Goal: Transaction & Acquisition: Book appointment/travel/reservation

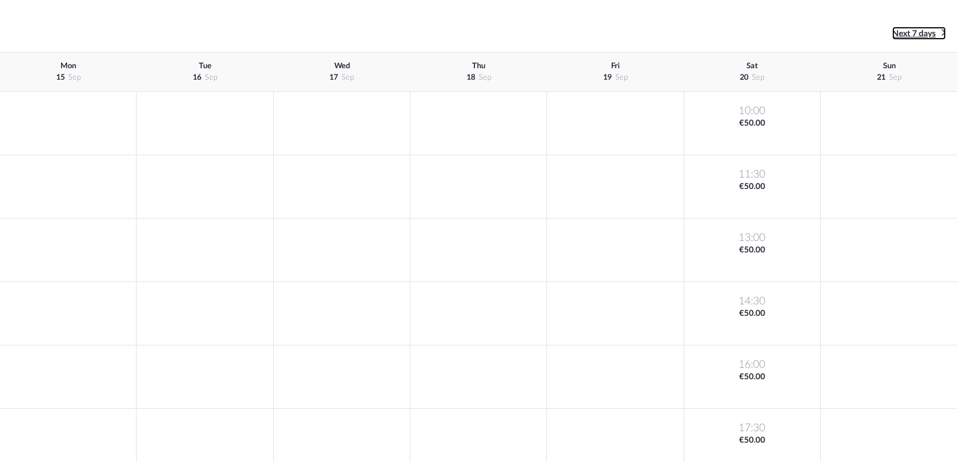
click at [916, 34] on span "Next 7 days" at bounding box center [913, 34] width 43 height 8
click at [913, 36] on span "Next 7 days" at bounding box center [913, 34] width 43 height 8
click at [912, 37] on span "Next 7 days" at bounding box center [913, 34] width 43 height 8
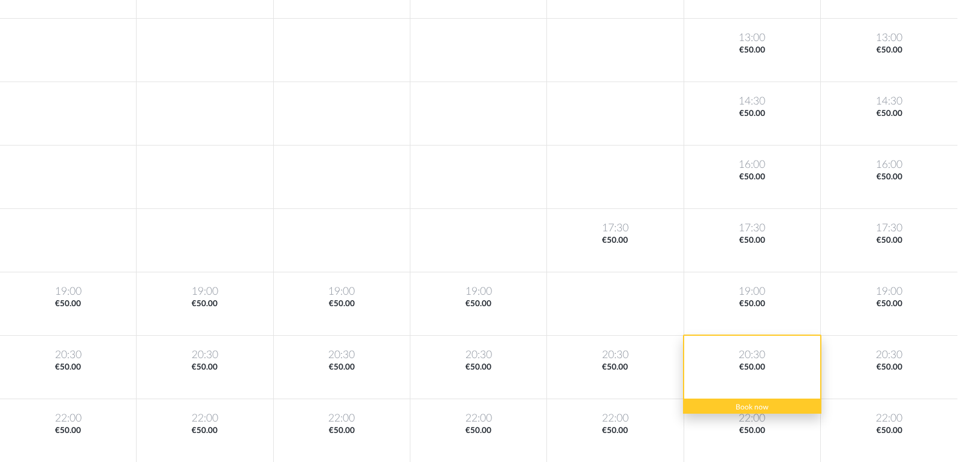
scroll to position [201, 0]
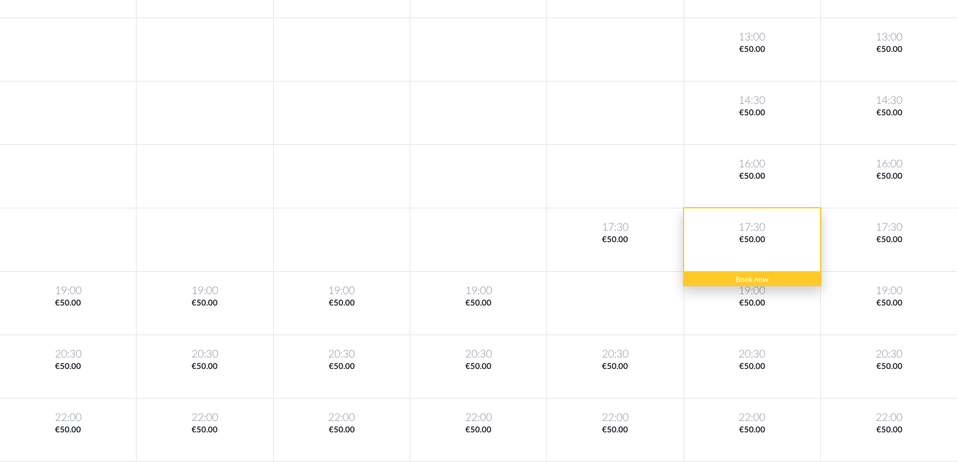
click at [756, 243] on div "17:30 €50.00" at bounding box center [752, 239] width 137 height 63
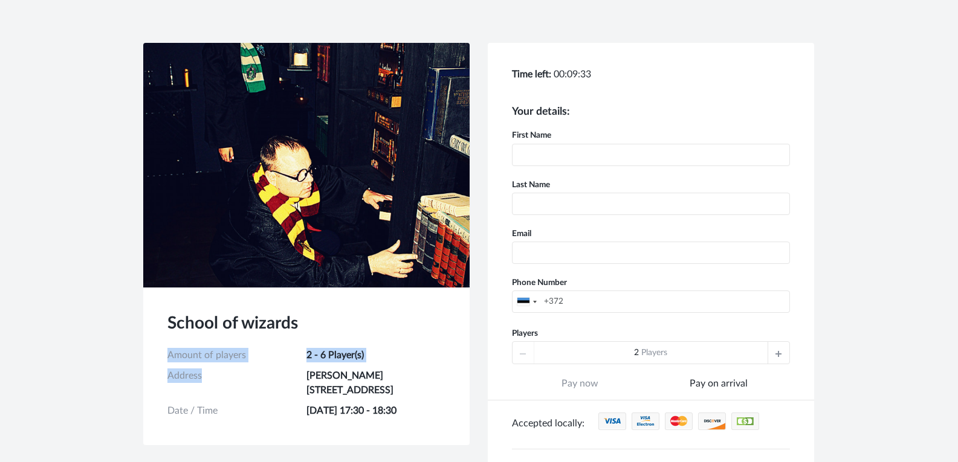
drag, startPoint x: 303, startPoint y: 374, endPoint x: 452, endPoint y: 378, distance: 149.3
click at [452, 378] on div "School of wizards Amount of players 2 - 6 Player(s) Address [STREET_ADDRESS] Da…" at bounding box center [306, 367] width 326 height 158
click at [453, 378] on div "School of wizards Amount of players 2 - 6 Player(s) Address [STREET_ADDRESS] Da…" at bounding box center [306, 367] width 326 height 158
drag, startPoint x: 450, startPoint y: 378, endPoint x: 324, endPoint y: 380, distance: 125.7
click at [324, 380] on div "School of wizards Amount of players 2 - 6 Player(s) Address [STREET_ADDRESS] Da…" at bounding box center [306, 367] width 326 height 158
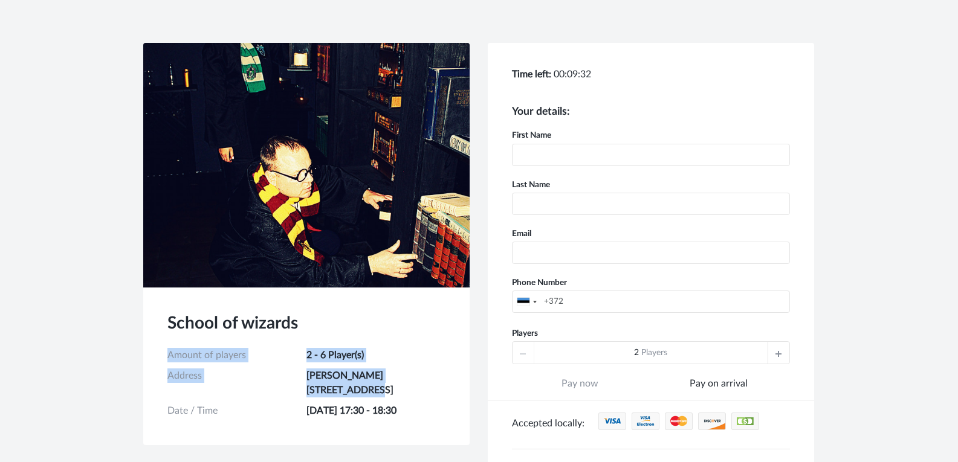
click at [324, 380] on td "[PERSON_NAME] [STREET_ADDRESS]" at bounding box center [375, 382] width 139 height 35
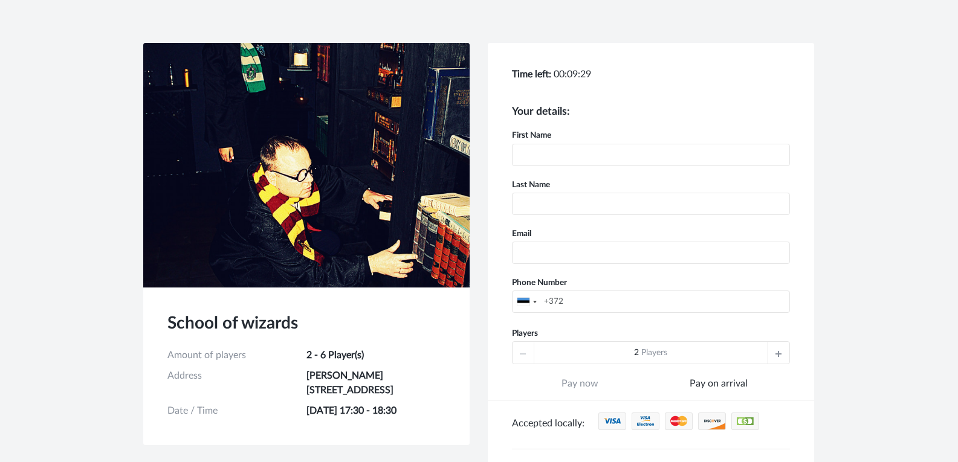
drag, startPoint x: 307, startPoint y: 375, endPoint x: 442, endPoint y: 381, distance: 135.5
click at [442, 381] on td "[PERSON_NAME] [STREET_ADDRESS]" at bounding box center [375, 382] width 139 height 35
click at [302, 327] on h3 "School of wizards" at bounding box center [306, 324] width 278 height 24
